Goal: Contribute content: Add original content to the website for others to see

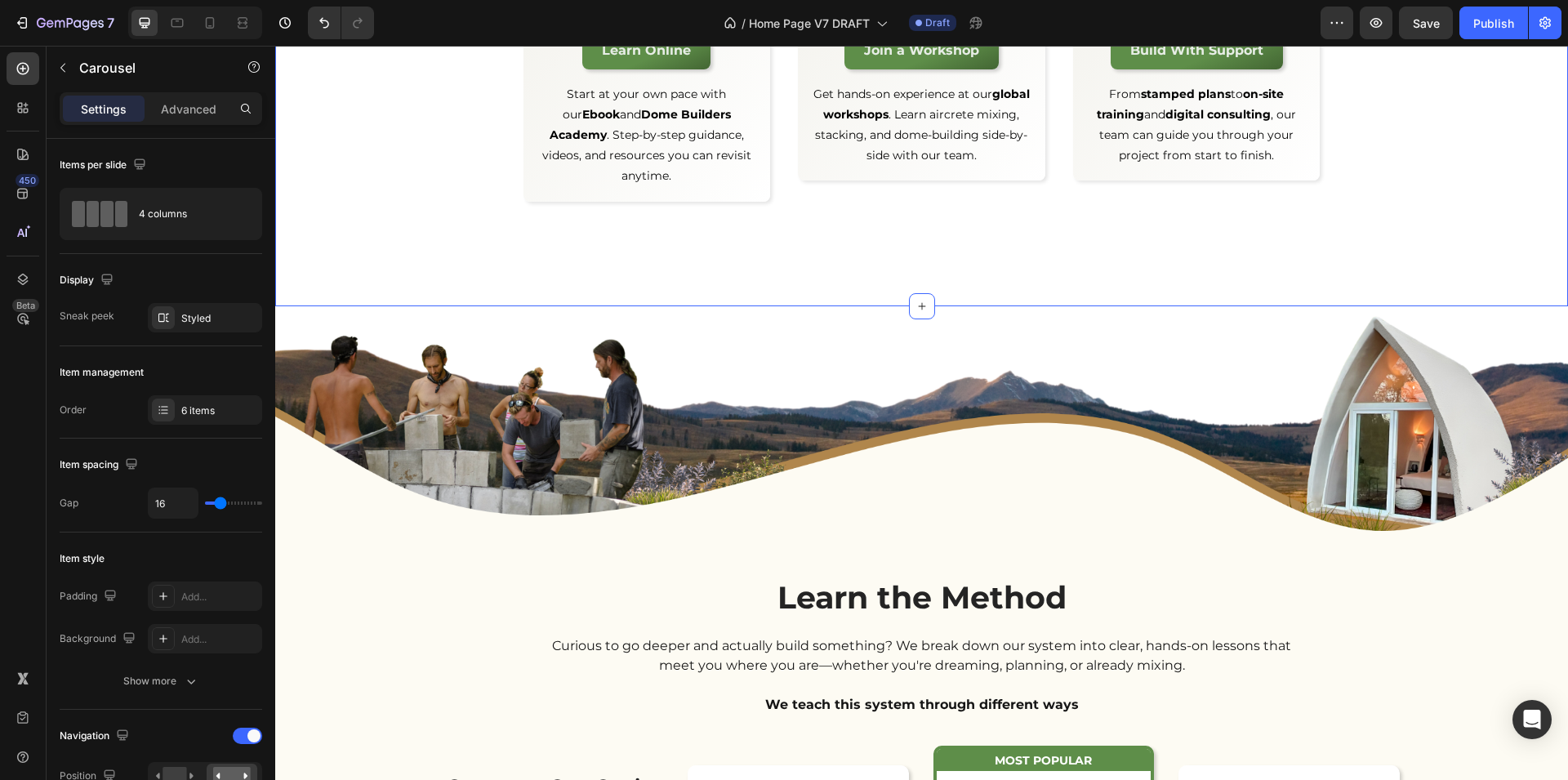
scroll to position [3357, 0]
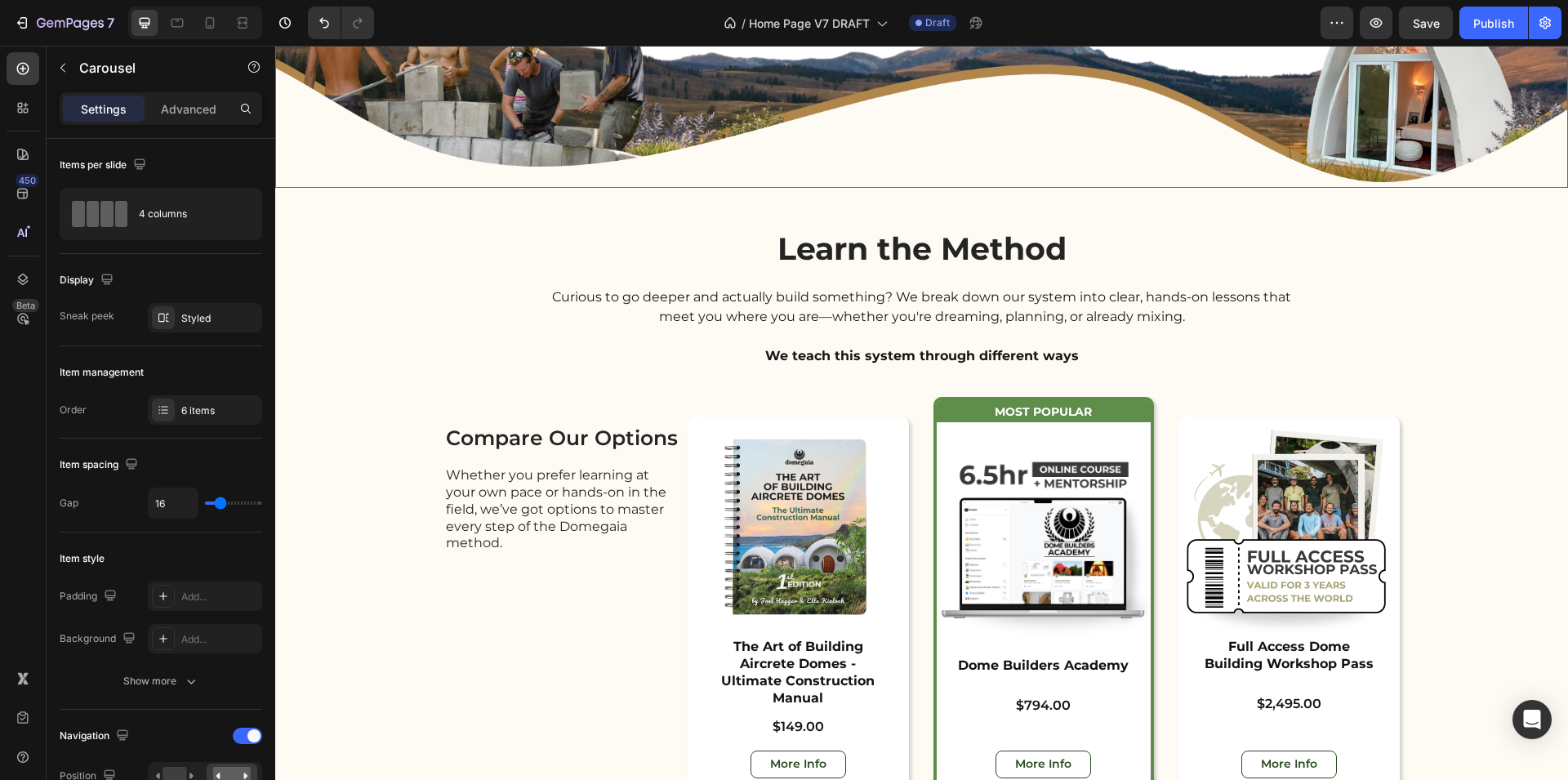
click at [387, 189] on img at bounding box center [921, 73] width 1293 height 231
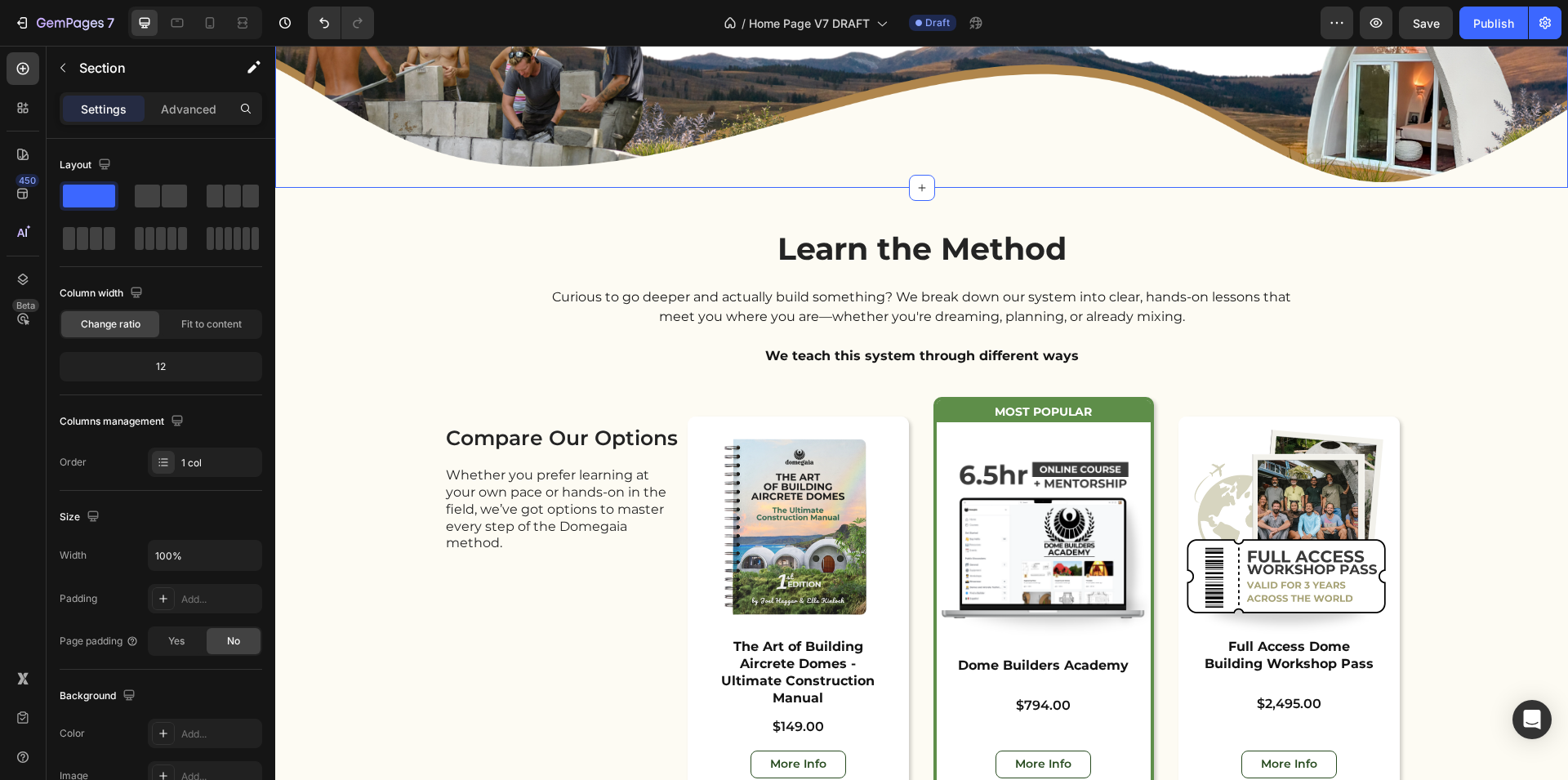
drag, startPoint x: 1526, startPoint y: 171, endPoint x: 1474, endPoint y: 201, distance: 60.0
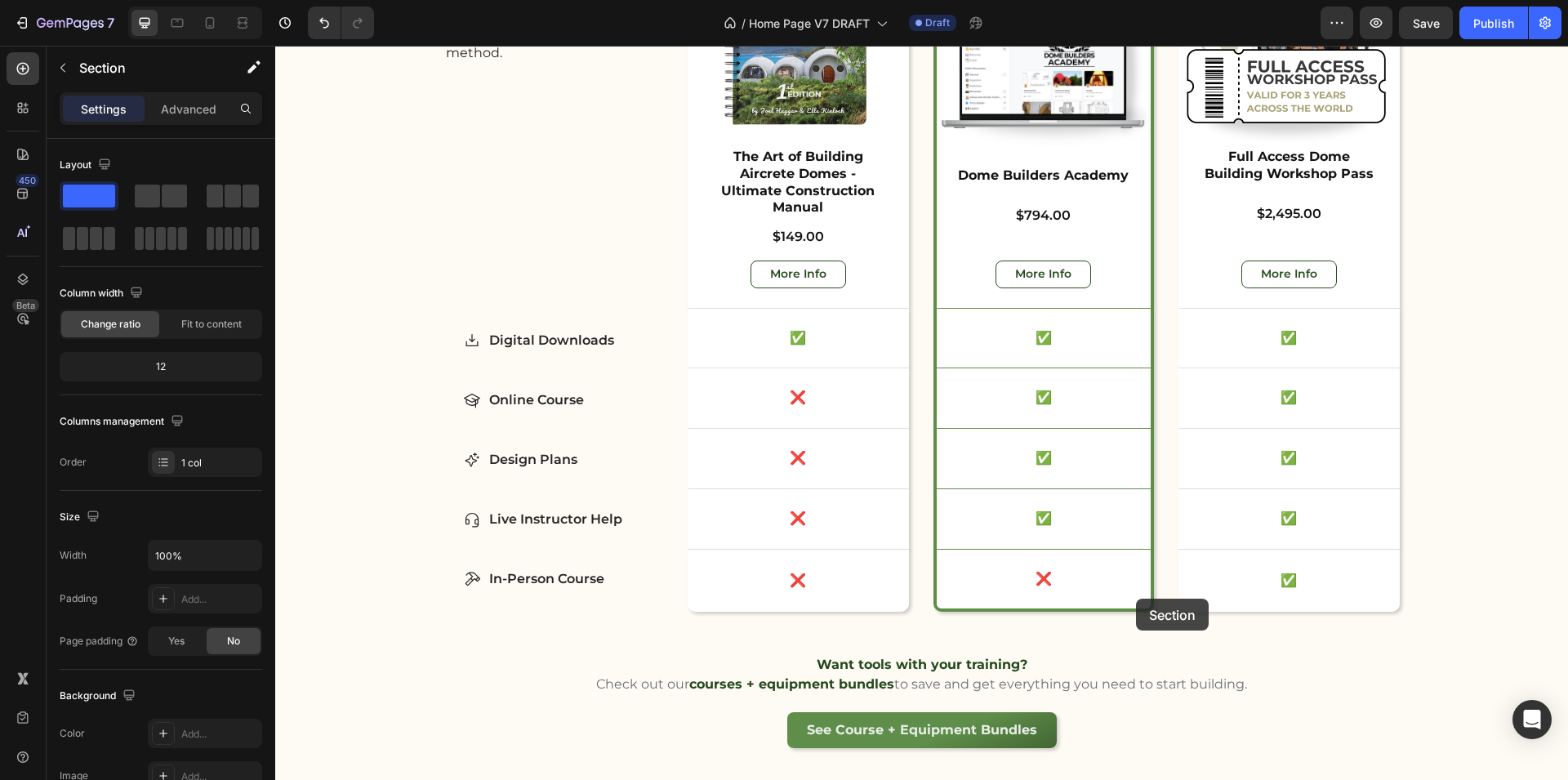
scroll to position [4908, 0]
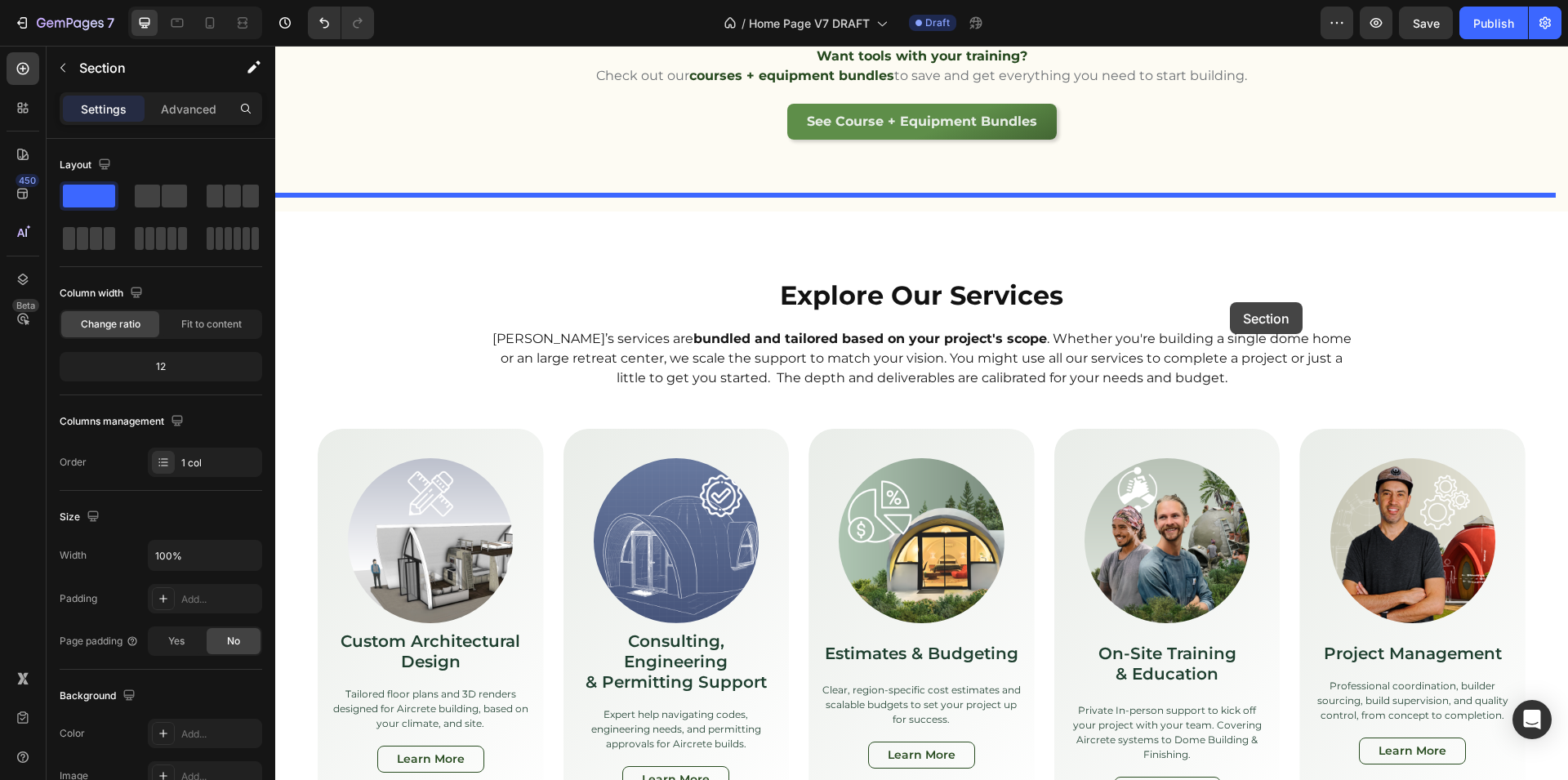
drag, startPoint x: 1232, startPoint y: 393, endPoint x: 1235, endPoint y: 290, distance: 103.0
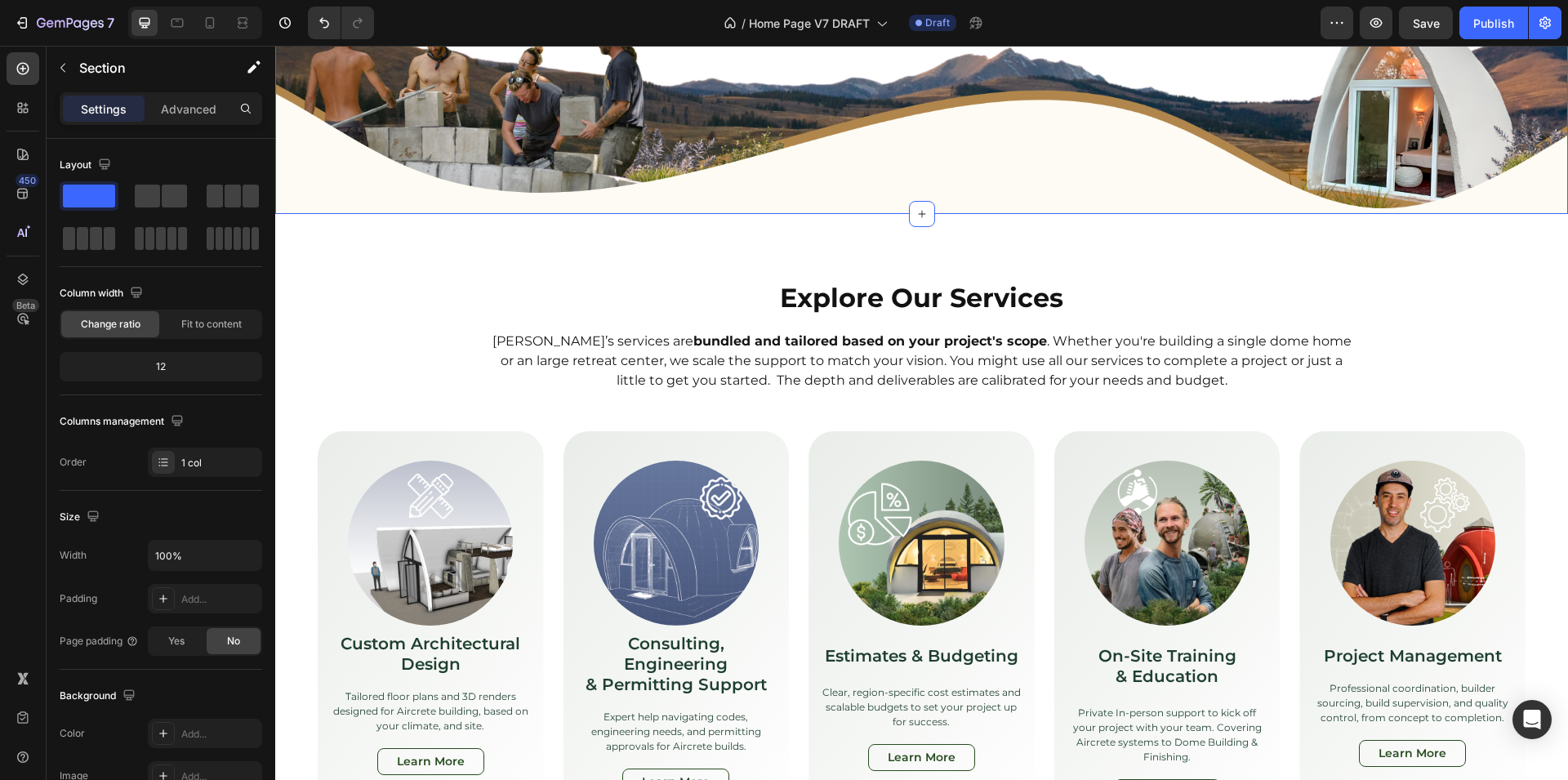
scroll to position [4679, 0]
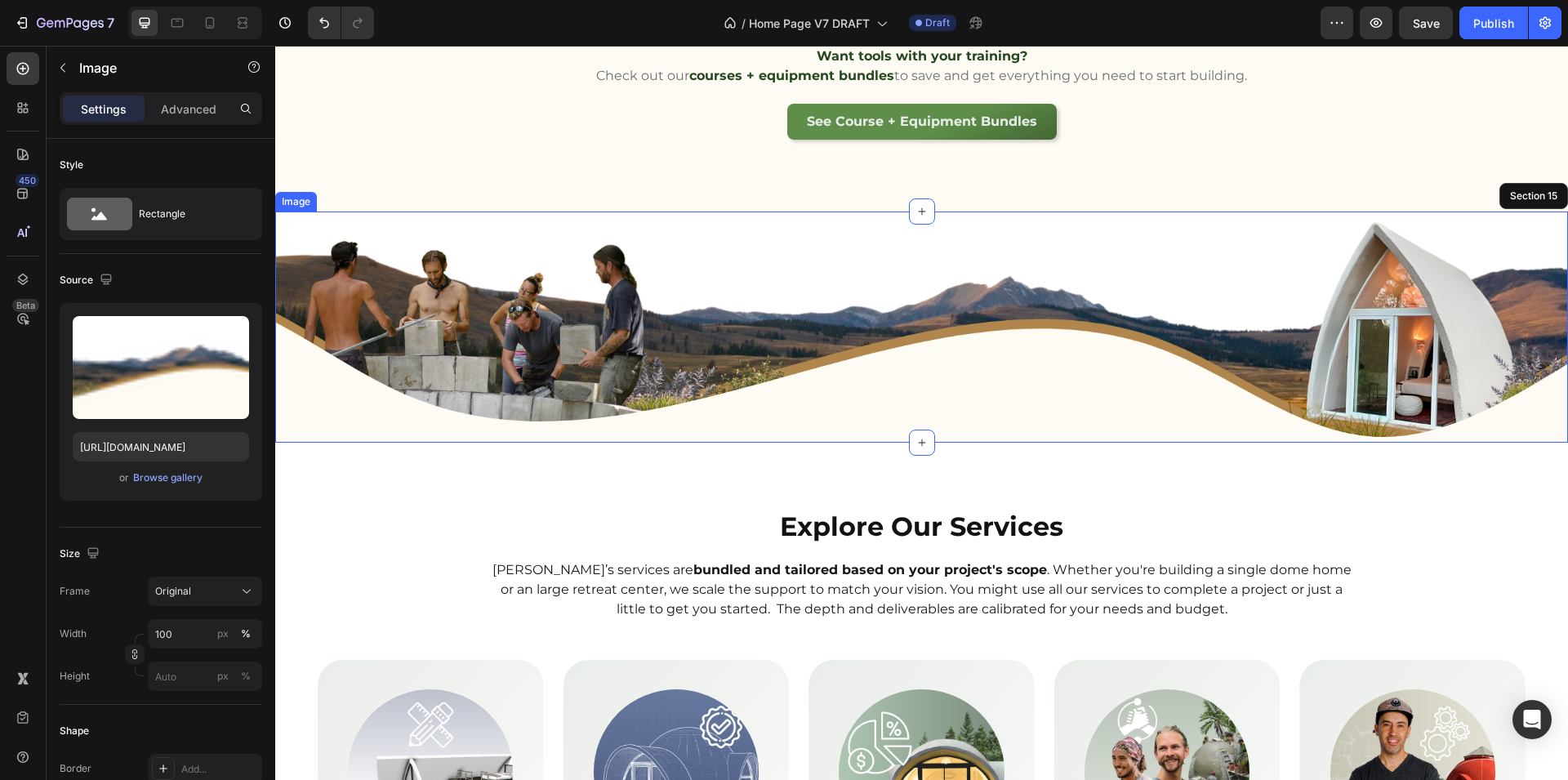
click at [631, 322] on img at bounding box center [921, 327] width 1293 height 231
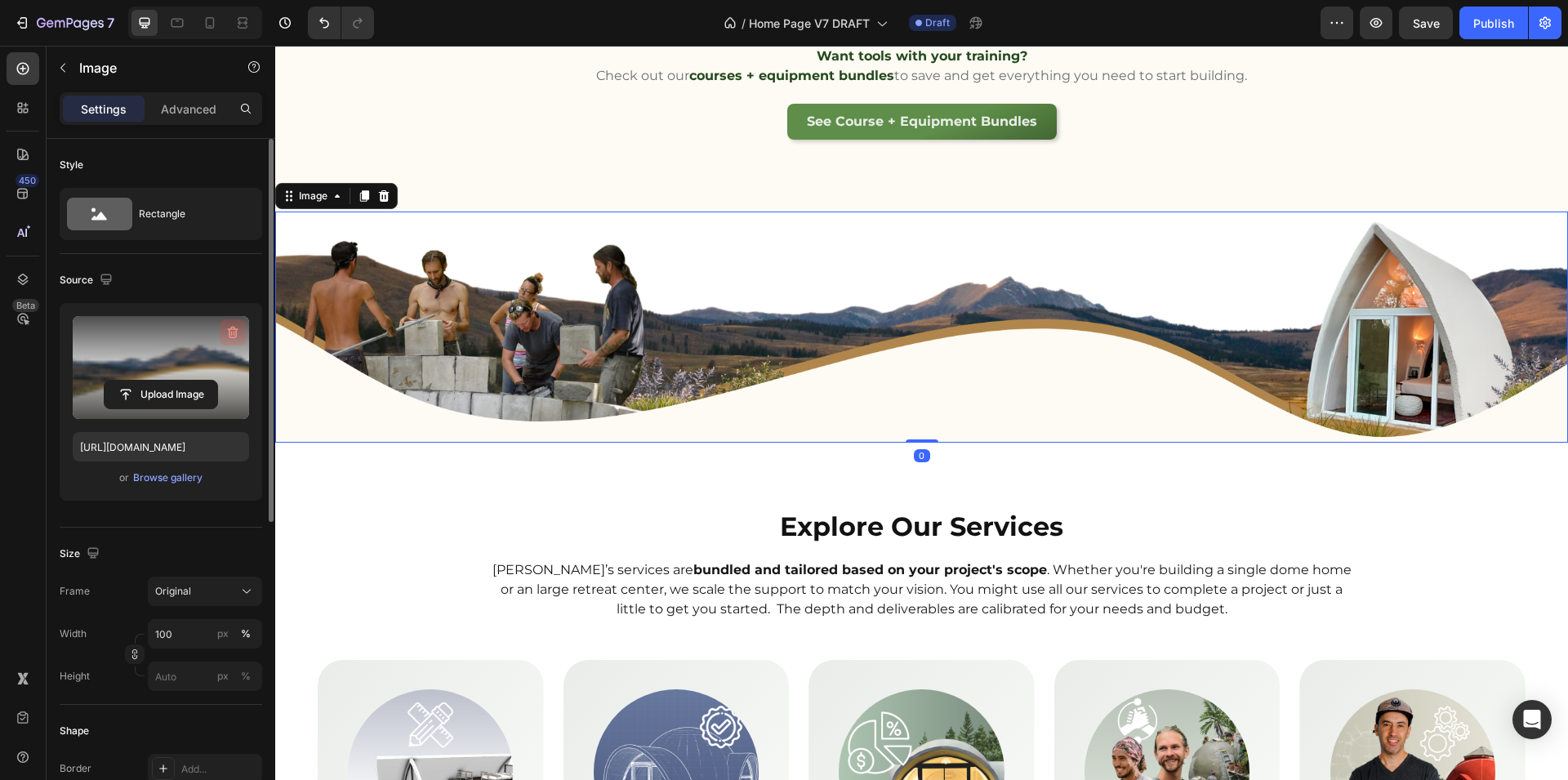
click at [235, 337] on icon "button" at bounding box center [233, 333] width 11 height 12
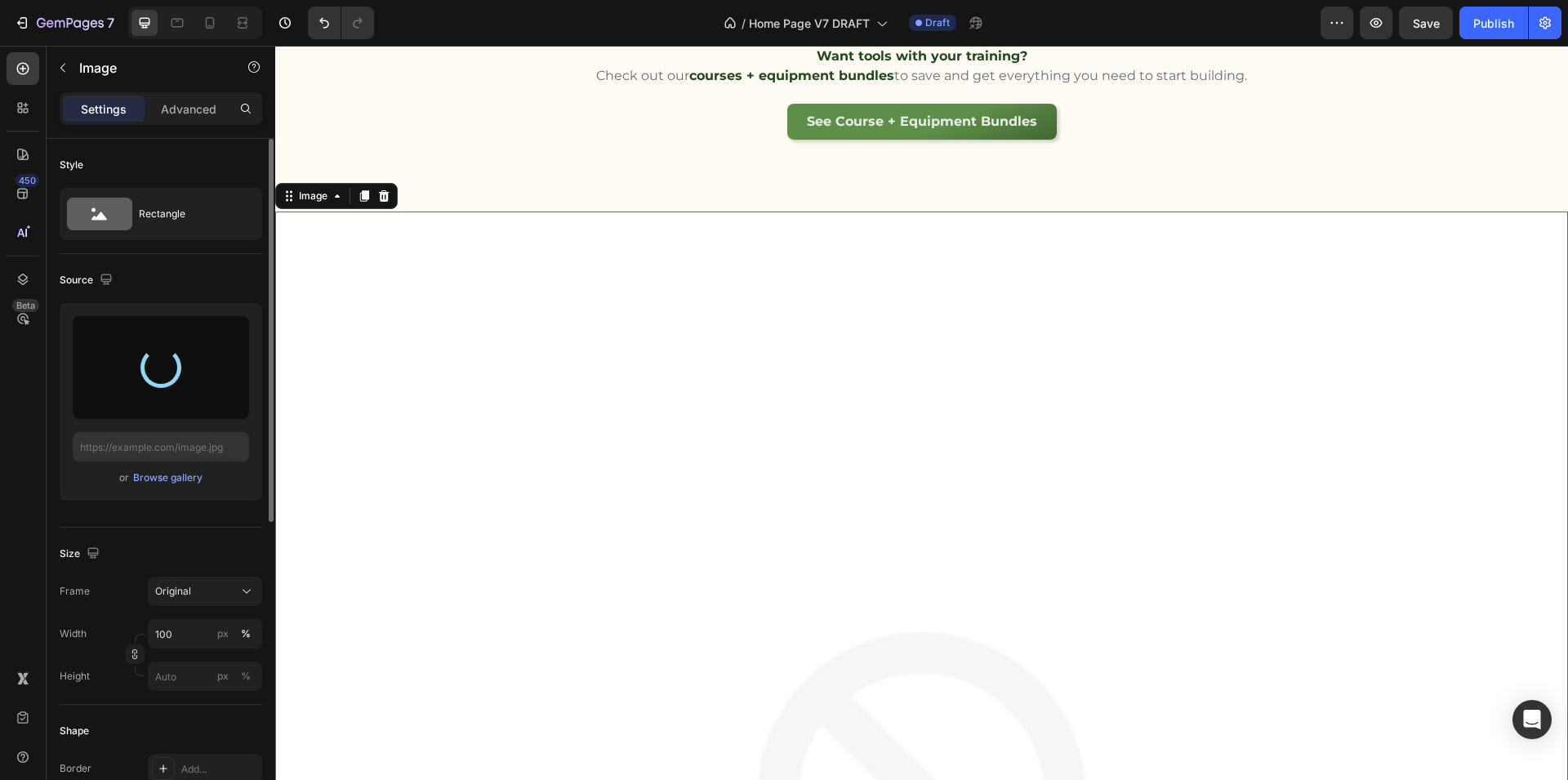
type input "[URL][DOMAIN_NAME]"
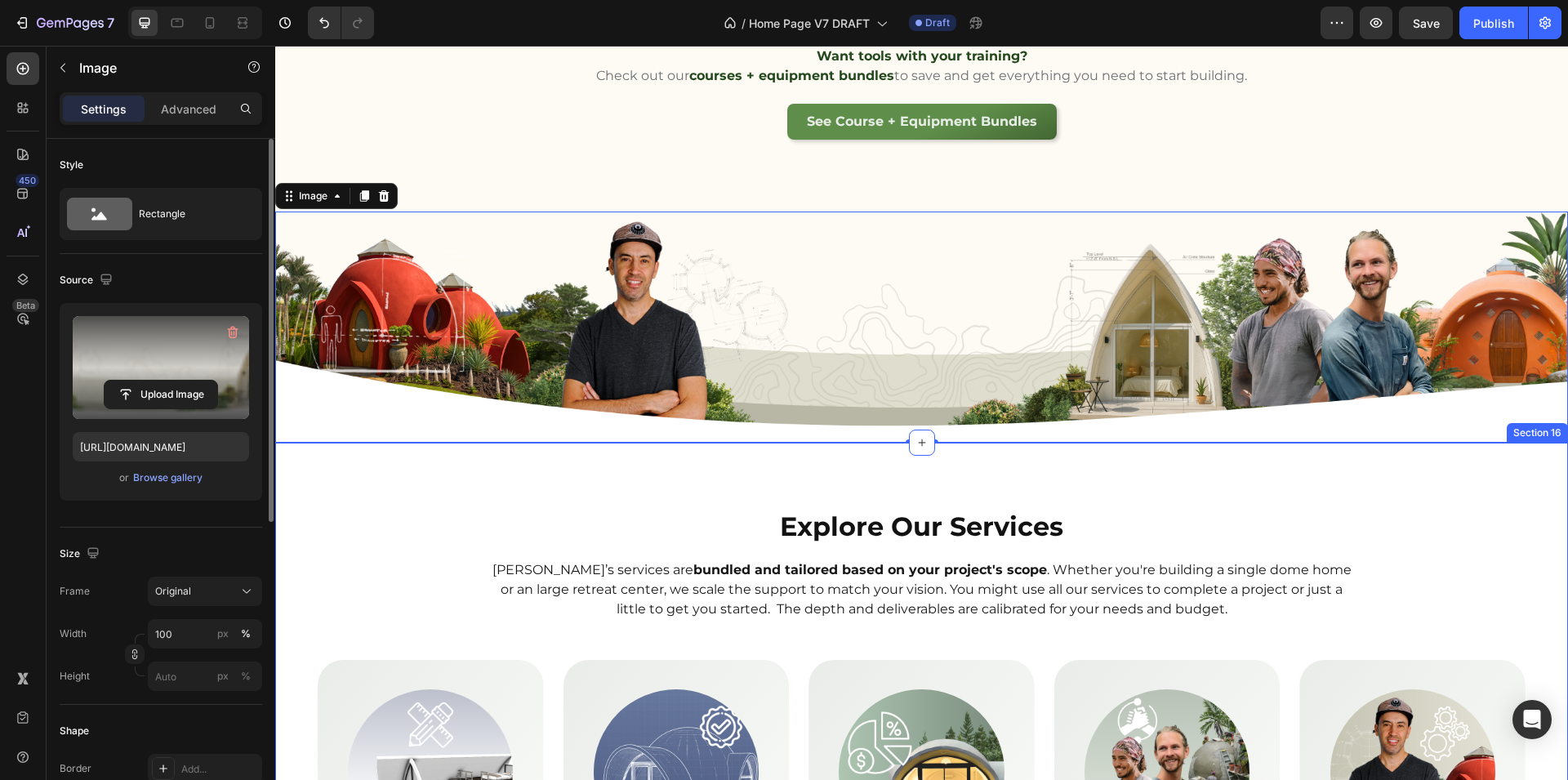
click at [410, 485] on div "Explore Our Services Heading [PERSON_NAME]’s services are bundled and tailored …" at bounding box center [921, 781] width 1293 height 677
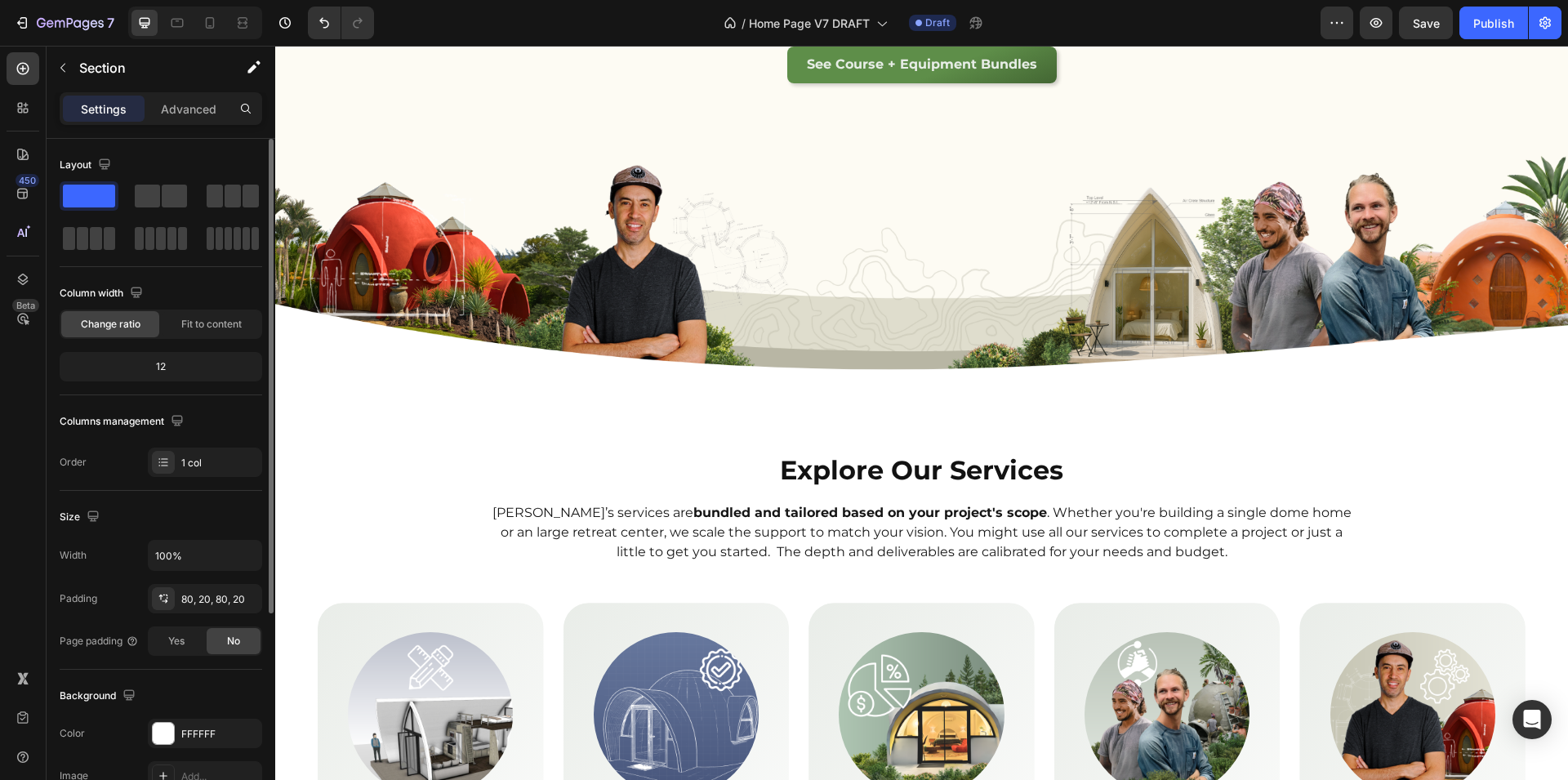
scroll to position [4797, 0]
click at [520, 180] on img at bounding box center [921, 269] width 1293 height 231
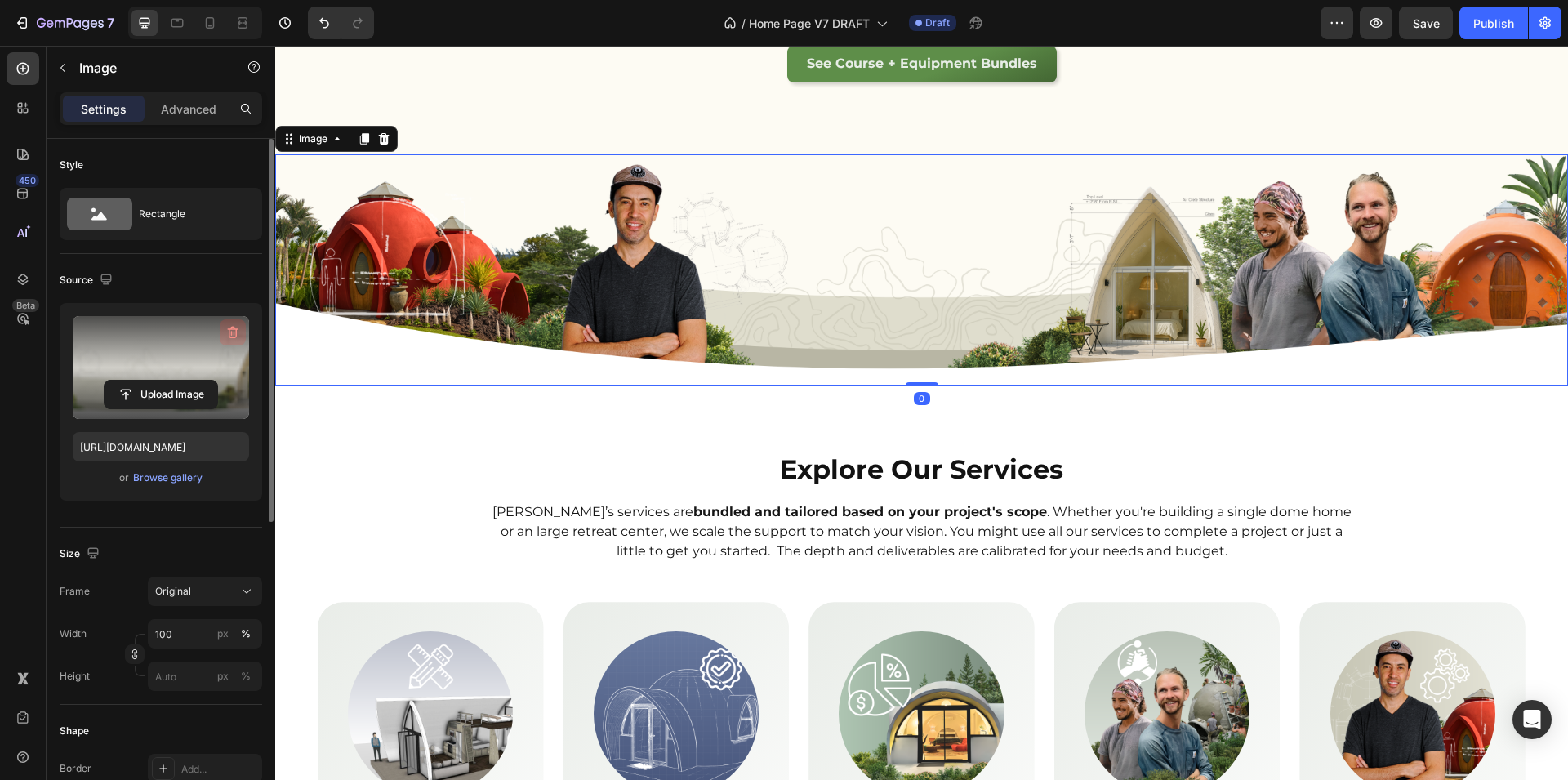
click at [239, 327] on icon "button" at bounding box center [232, 332] width 16 height 16
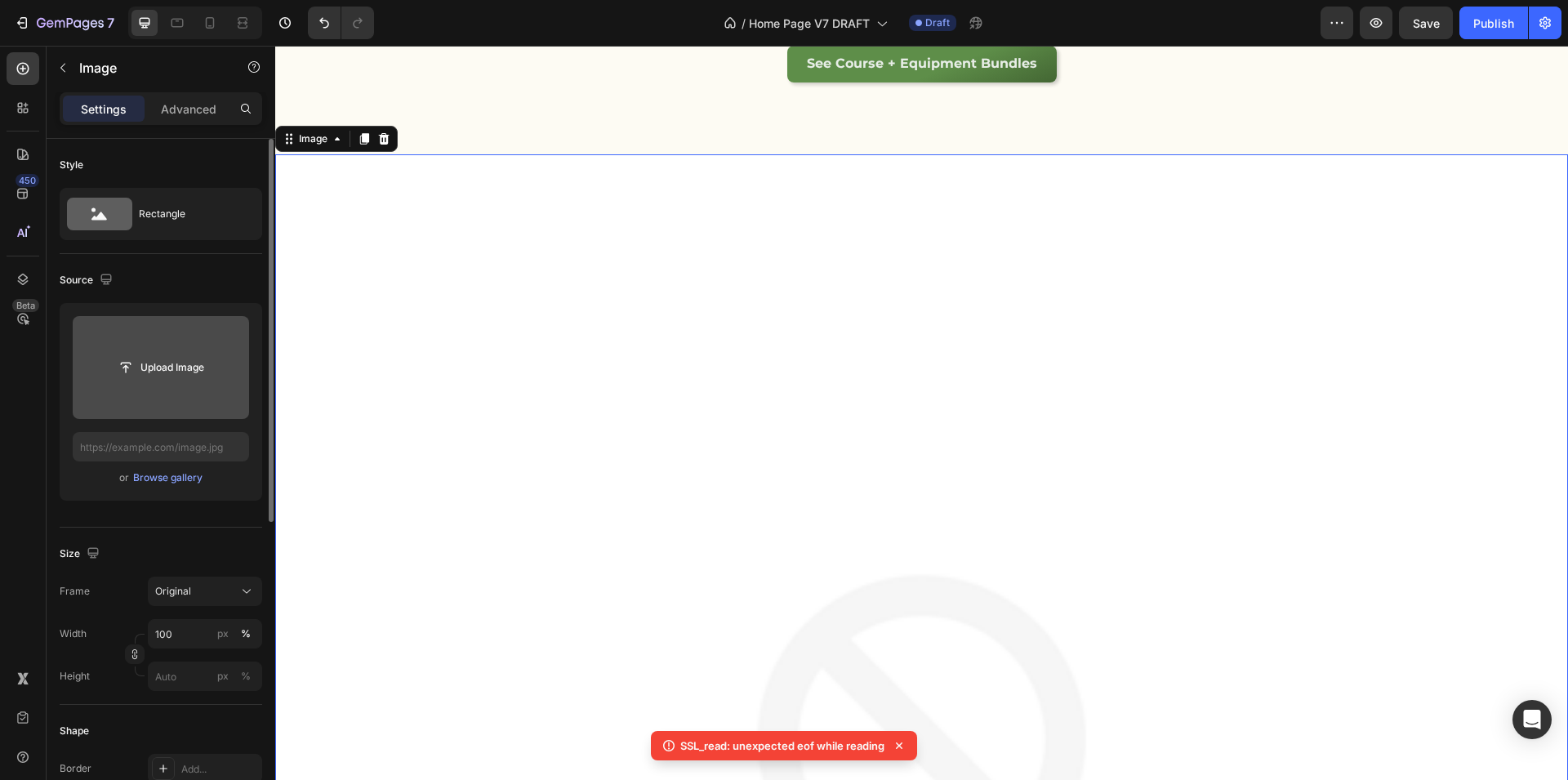
click at [223, 334] on input "file" at bounding box center [161, 367] width 176 height 103
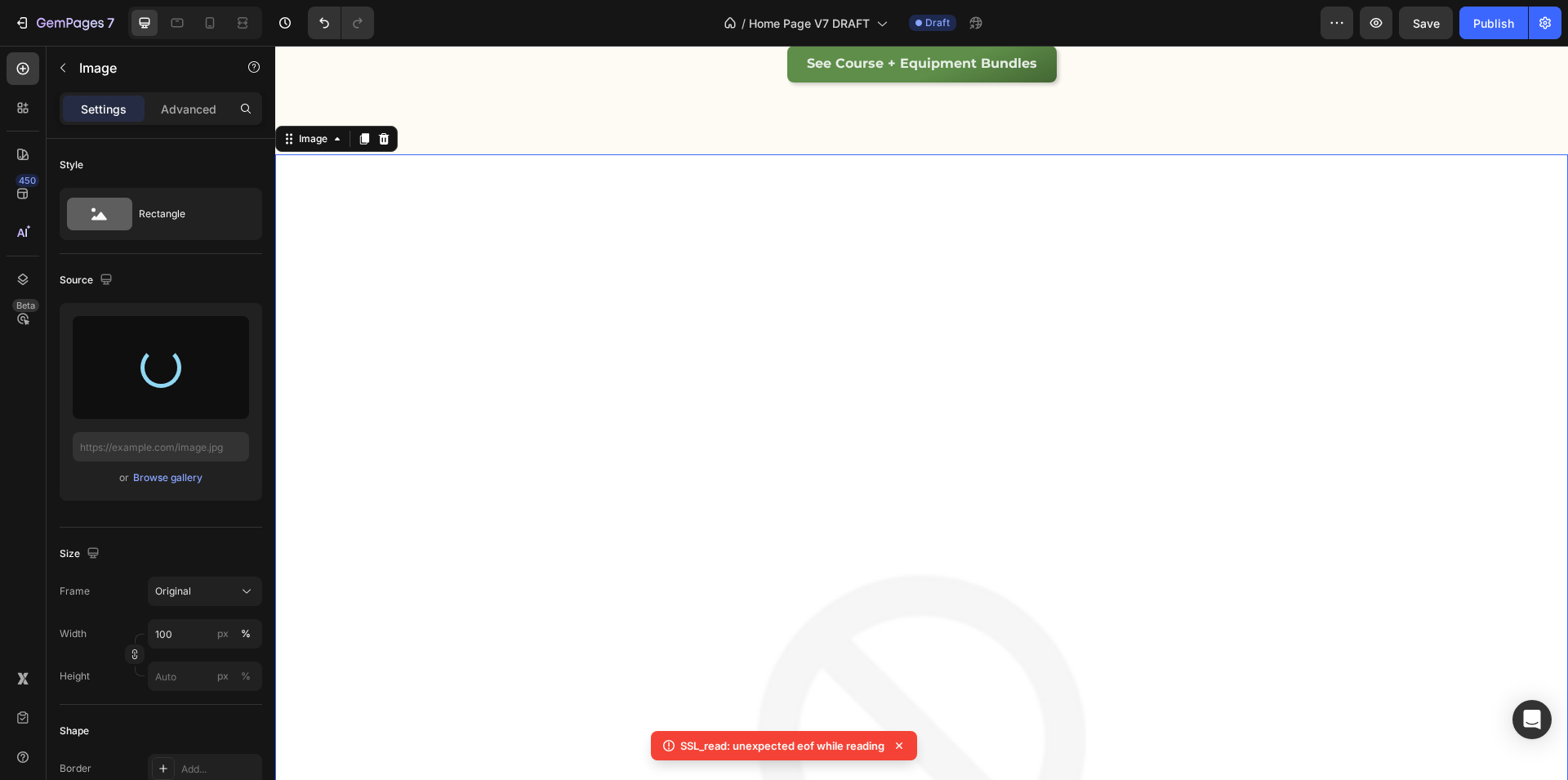
type input "[URL][DOMAIN_NAME]"
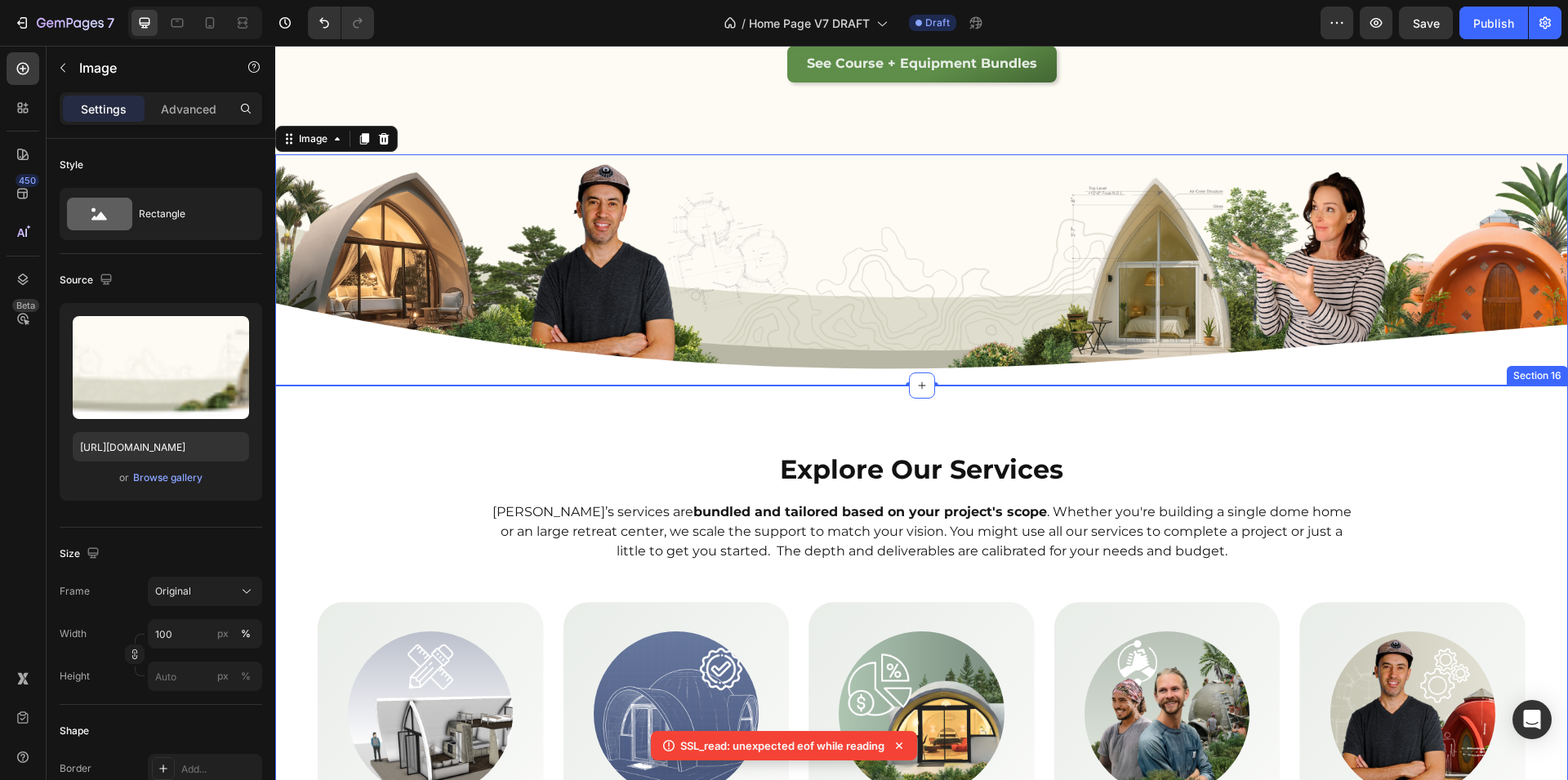
click at [362, 461] on div "Explore Our Services Heading [PERSON_NAME]’s services are bundled and tailored …" at bounding box center [921, 723] width 1260 height 546
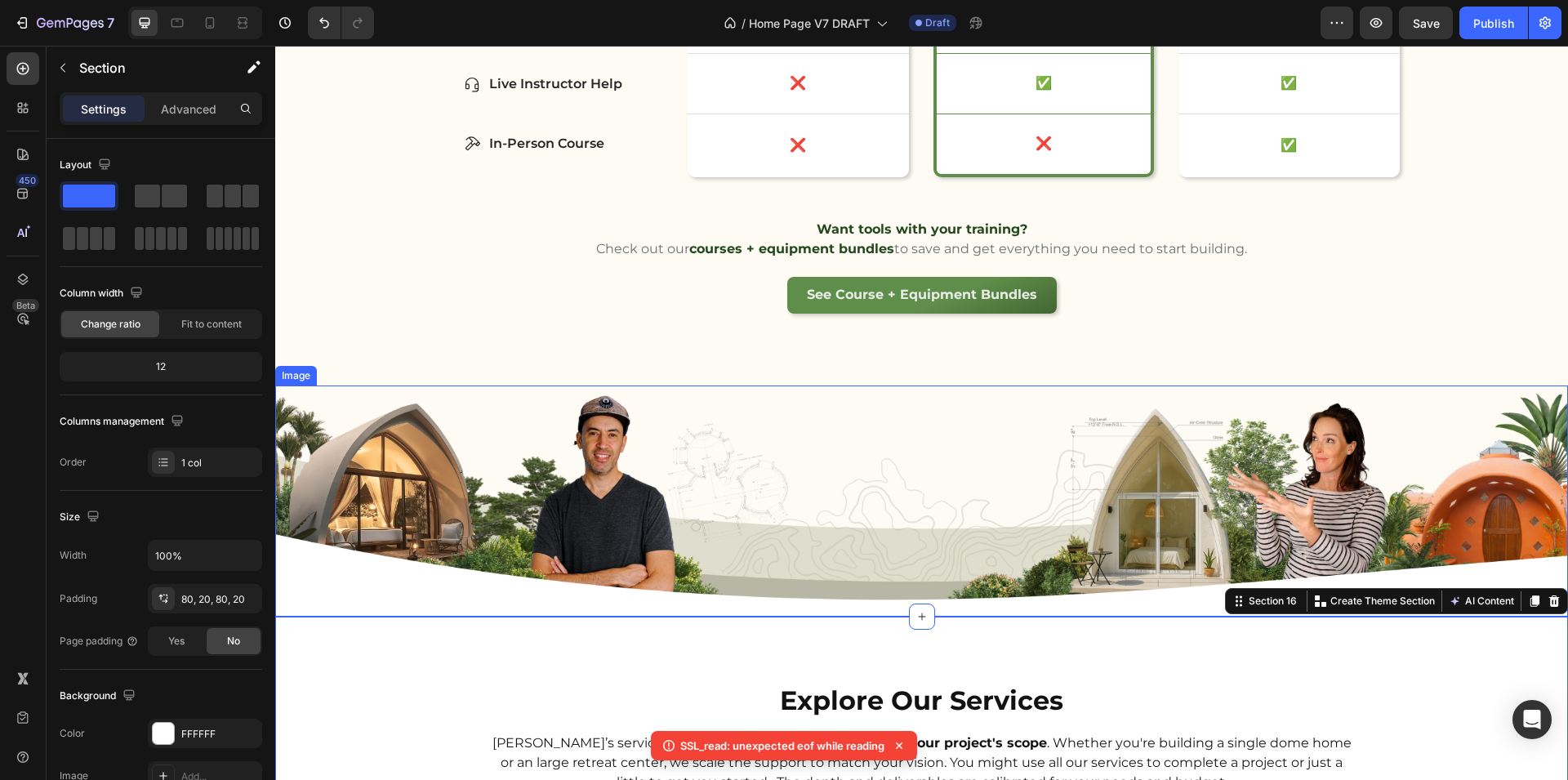
scroll to position [4554, 0]
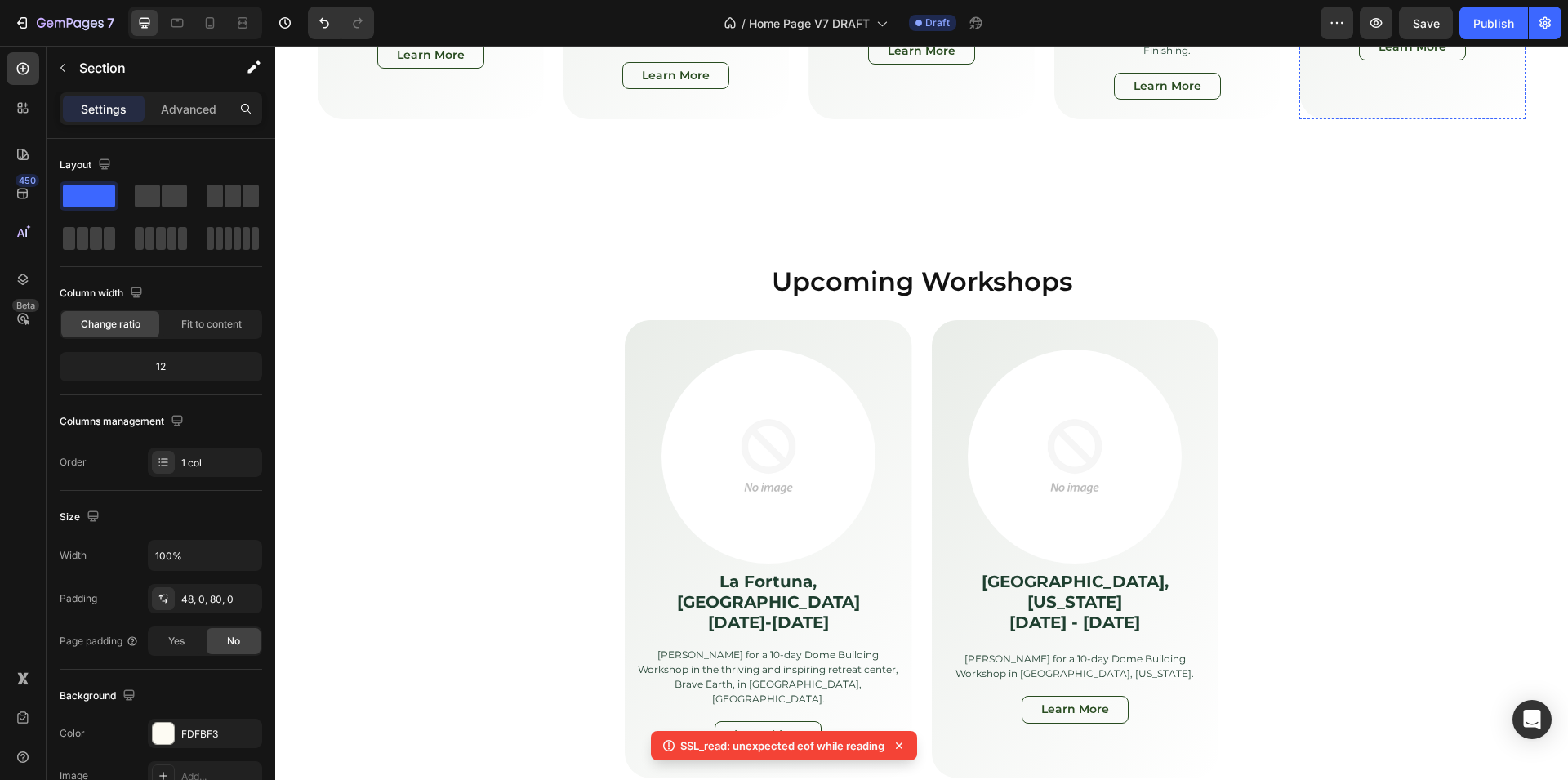
scroll to position [5655, 0]
